Goal: Navigation & Orientation: Find specific page/section

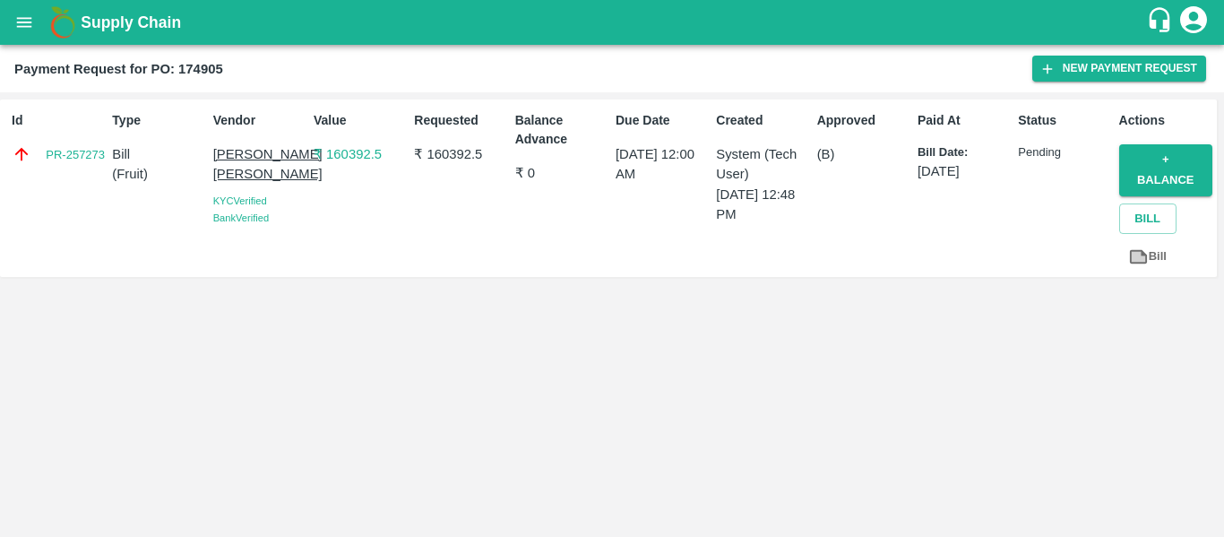
click at [23, 17] on icon "open drawer" at bounding box center [24, 23] width 20 height 20
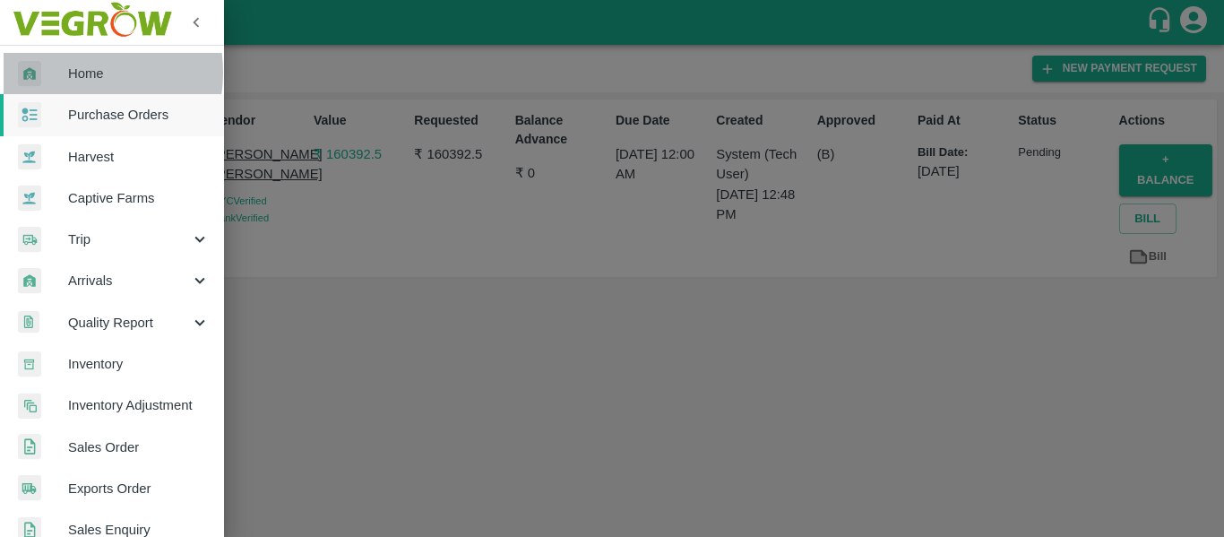
click at [72, 73] on span "Home" at bounding box center [139, 74] width 142 height 20
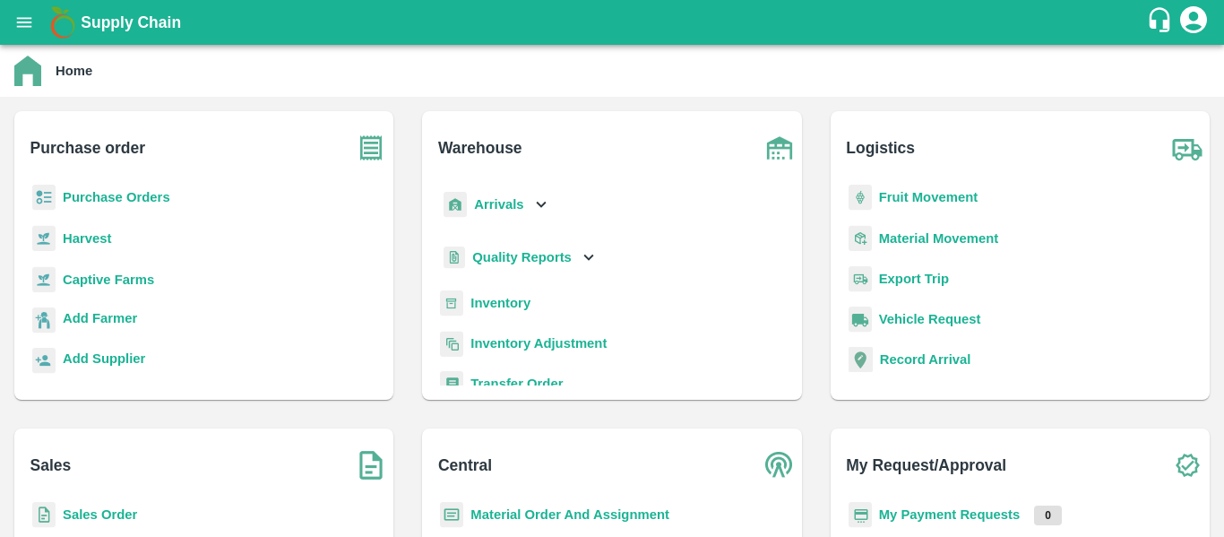
click at [134, 194] on b "Purchase Orders" at bounding box center [117, 197] width 108 height 14
